Goal: Communication & Community: Answer question/provide support

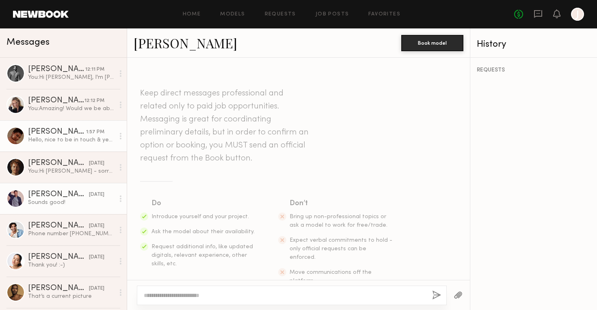
scroll to position [287, 0]
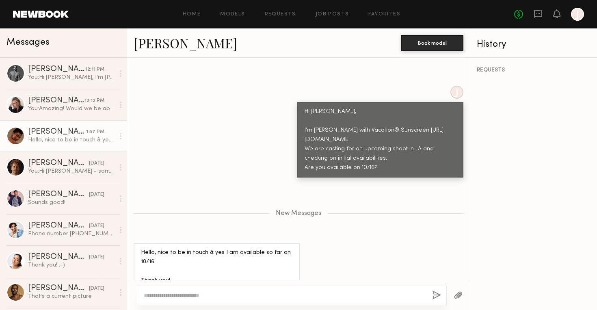
click at [225, 299] on div at bounding box center [292, 294] width 310 height 19
click at [90, 114] on link "[PERSON_NAME] 12:12 PM You: Amazing! Would we be able to get a current selfie a…" at bounding box center [63, 104] width 127 height 31
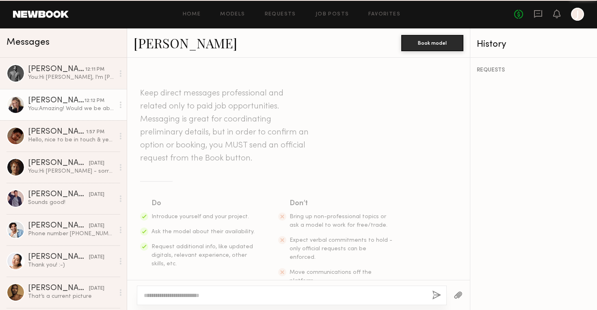
scroll to position [287, 0]
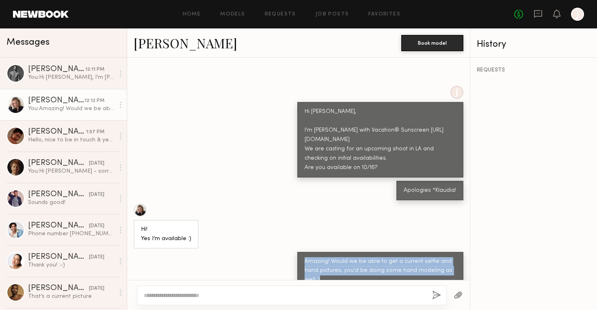
drag, startPoint x: 343, startPoint y: 267, endPoint x: 294, endPoint y: 240, distance: 56.5
click at [294, 252] on div "Amazing! Would we be able to get a current selfie and hand pictures, you'd be d…" at bounding box center [298, 271] width 343 height 38
copy div "Amazing! Would we be able to get a current selfie and hand pictures, you'd be d…"
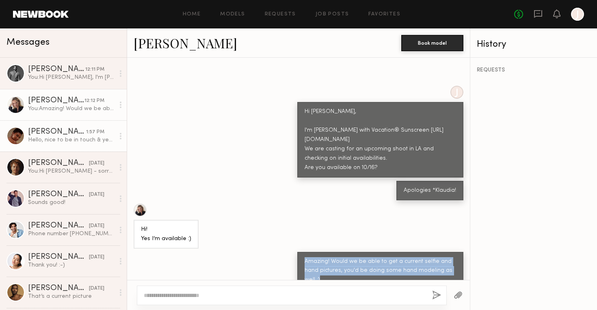
click at [78, 143] on div "Hello, nice to be in touch & yes I am available so far on 10/16 Thank you!" at bounding box center [71, 140] width 86 height 8
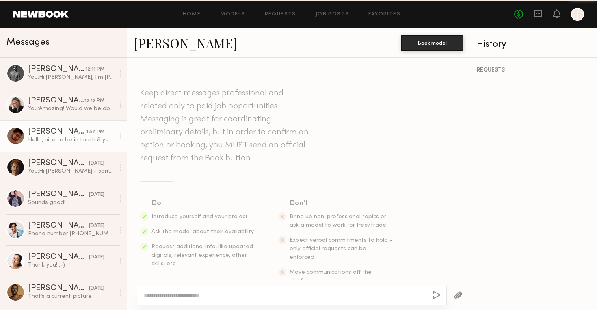
scroll to position [226, 0]
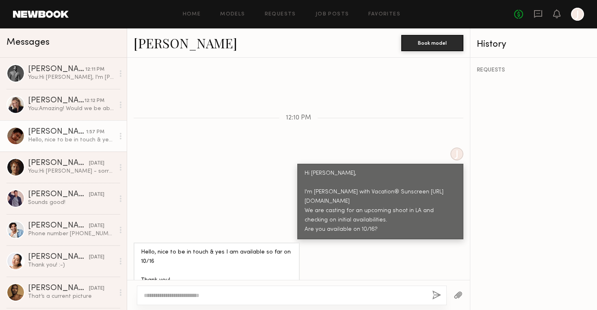
click at [205, 299] on div at bounding box center [292, 294] width 310 height 19
click at [203, 294] on textarea at bounding box center [285, 295] width 282 height 8
paste textarea "**********"
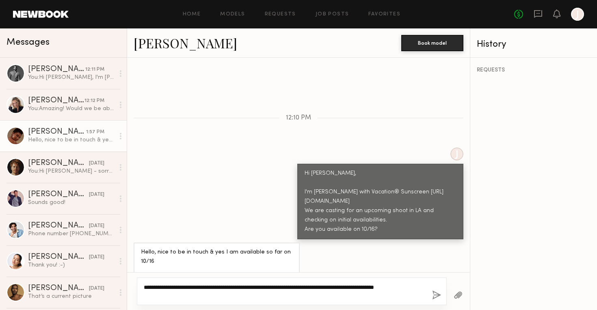
type textarea "**********"
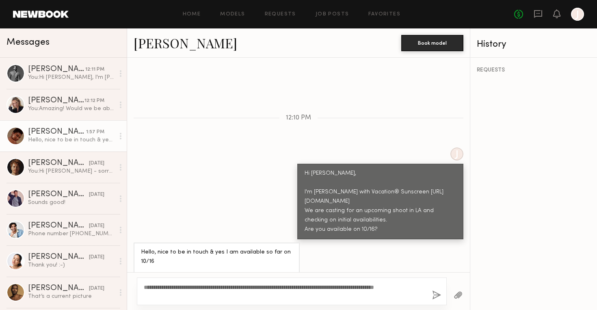
click at [440, 297] on button "button" at bounding box center [436, 295] width 9 height 10
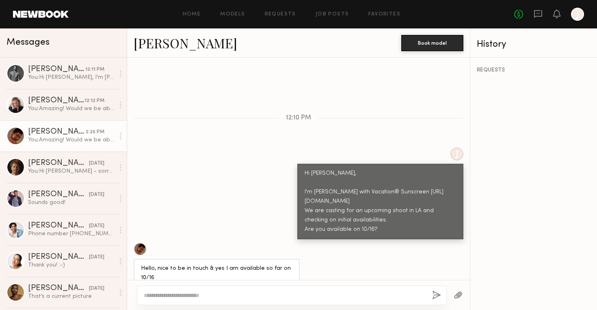
scroll to position [345, 0]
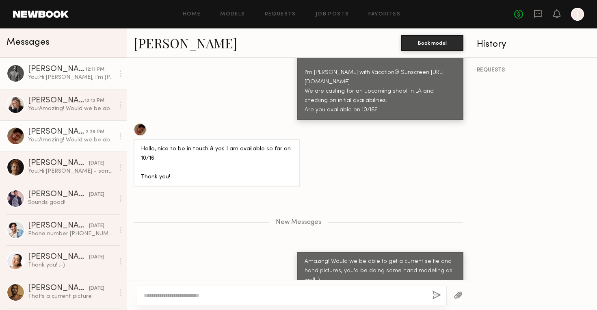
click at [78, 77] on div "You: Hi [PERSON_NAME], I'm [PERSON_NAME] with Vacation® Sunscreen [URL][DOMAIN_…" at bounding box center [71, 77] width 86 height 8
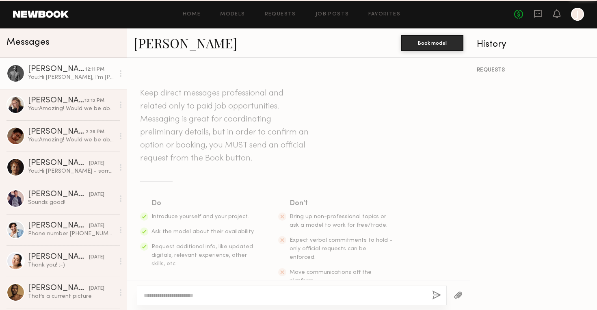
scroll to position [175, 0]
